Goal: Task Accomplishment & Management: Complete application form

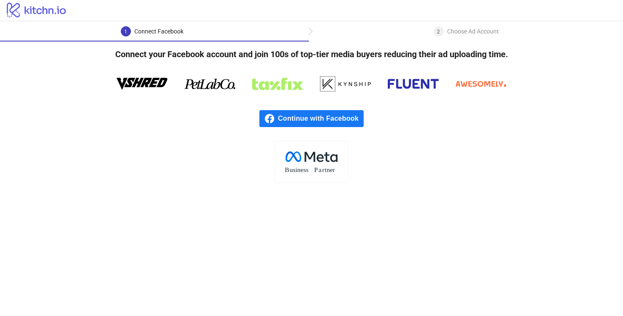
click at [291, 111] on span "Continue with Facebook" at bounding box center [321, 118] width 86 height 17
click at [277, 119] on link "Continue with Facebook" at bounding box center [311, 118] width 104 height 17
click at [343, 122] on span "Continue with Facebook" at bounding box center [321, 118] width 86 height 17
click at [302, 121] on span "Continue with Facebook" at bounding box center [321, 118] width 86 height 17
